Goal: Use online tool/utility

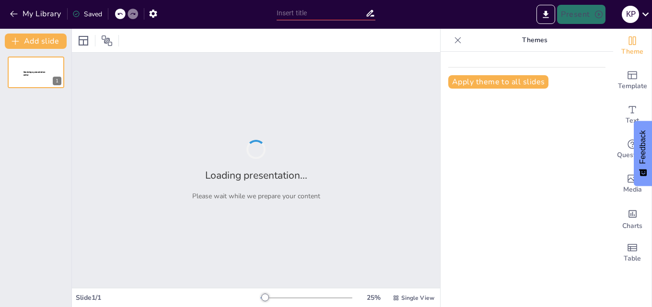
type input "TRATADOS DE LIBRE COMERCIO"
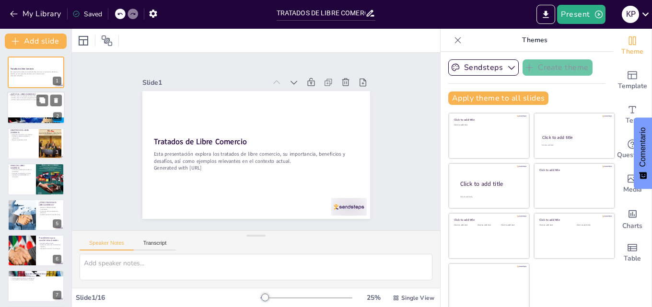
click at [28, 107] on div at bounding box center [36, 108] width 58 height 33
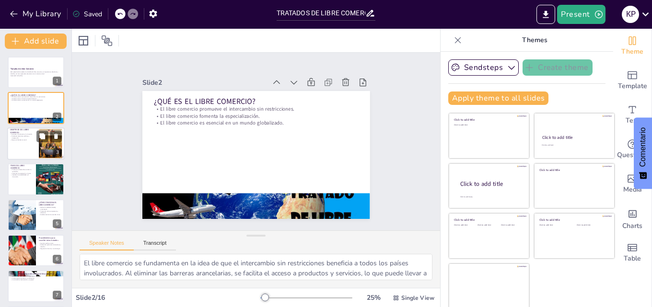
click at [26, 150] on div at bounding box center [36, 143] width 58 height 33
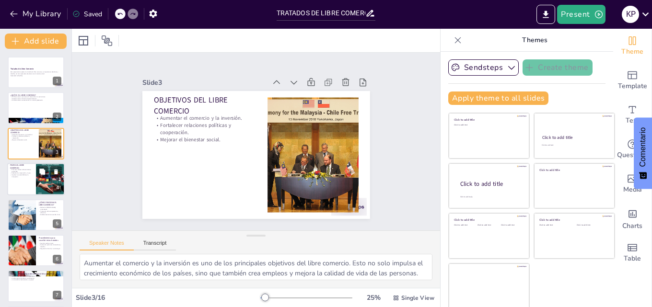
click at [26, 177] on p "Impulsar la sostenibilidad y la innovación." at bounding box center [21, 175] width 23 height 3
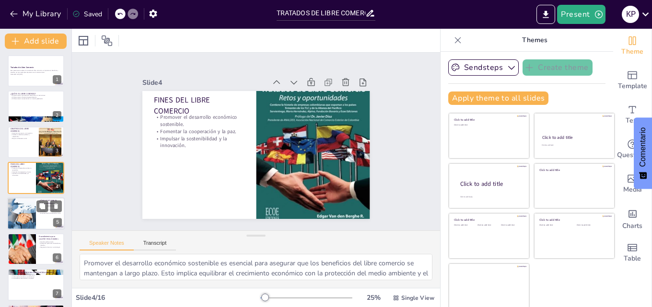
click at [29, 217] on div at bounding box center [21, 213] width 65 height 33
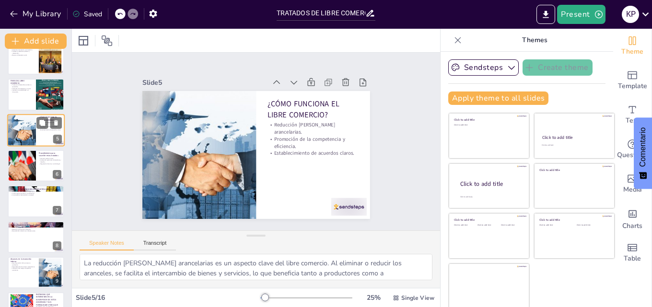
scroll to position [133, 0]
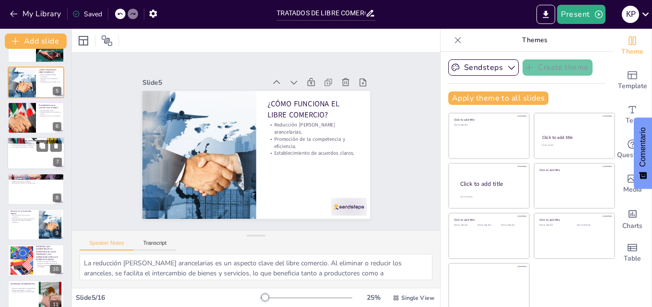
click at [35, 161] on div at bounding box center [36, 154] width 58 height 33
type textarea "Las normas internacionales son fundamentales para el funcionamiento de los trat…"
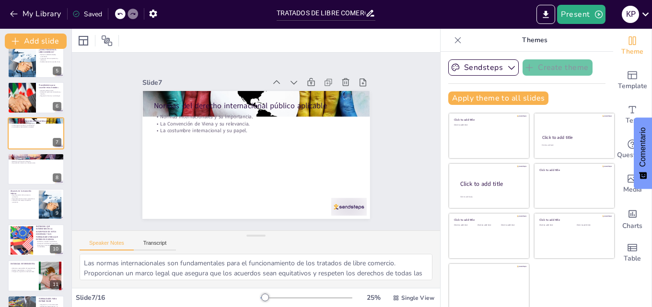
scroll to position [0, 0]
